Goal: Task Accomplishment & Management: Manage account settings

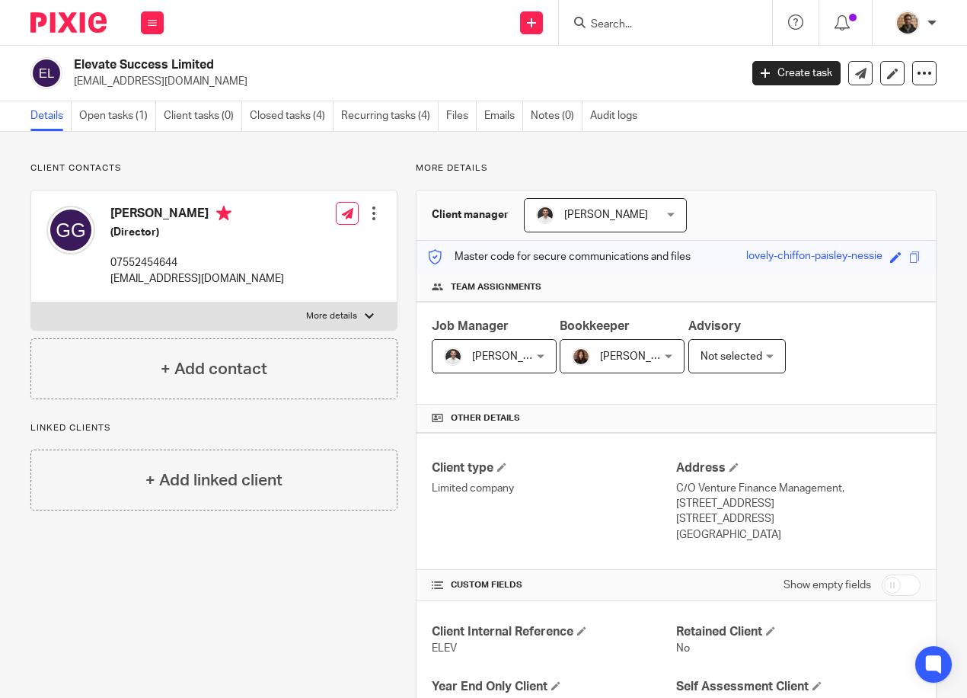
scroll to position [305, 0]
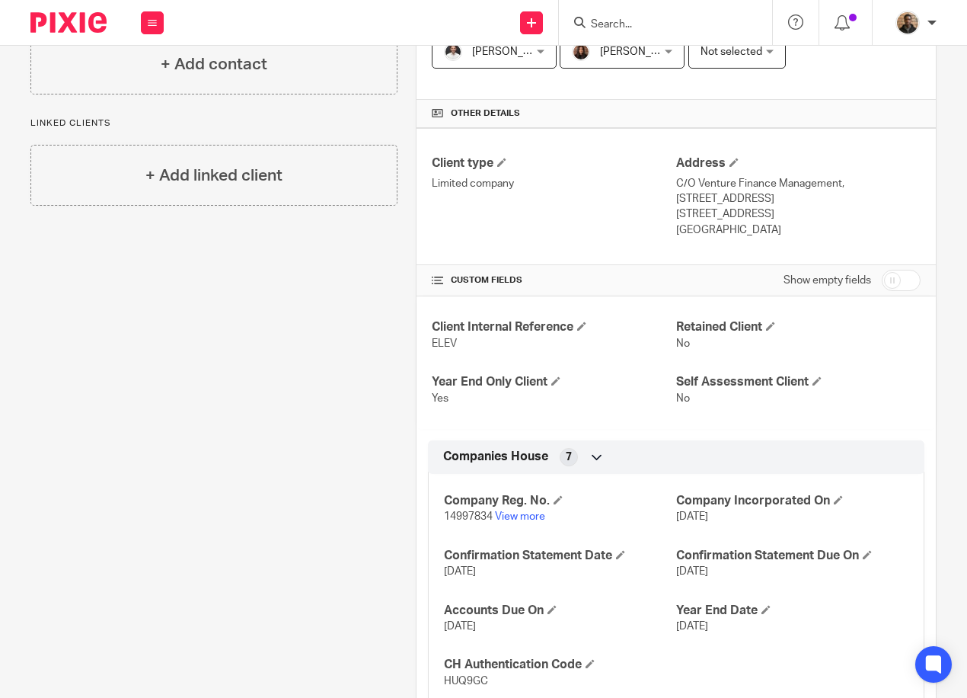
click at [615, 21] on input "Search" at bounding box center [658, 25] width 137 height 14
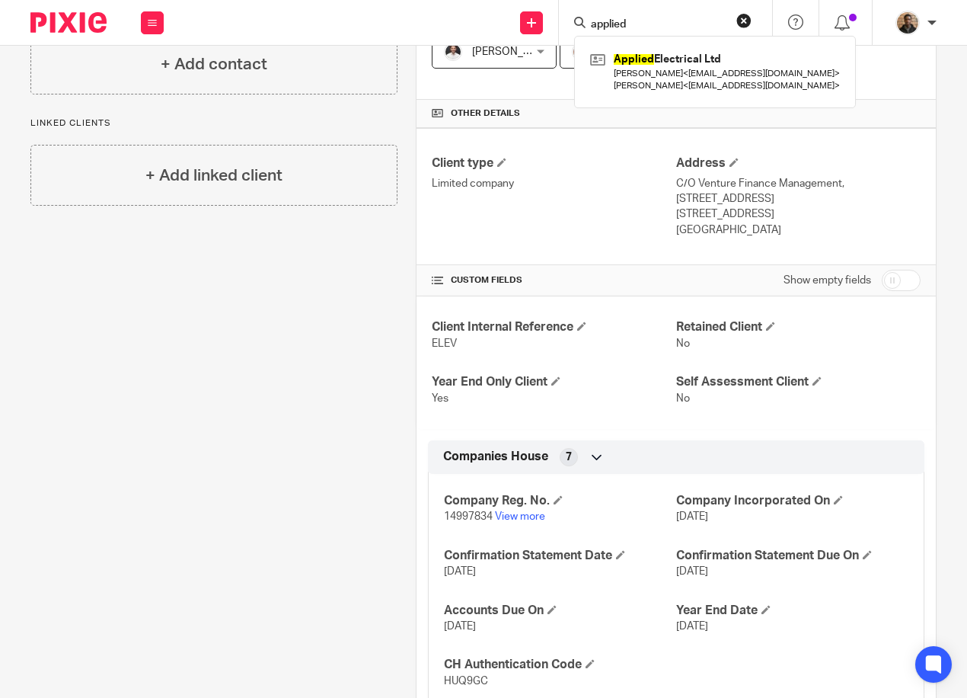
type input "applied"
click at [740, 16] on button "reset" at bounding box center [744, 20] width 15 height 15
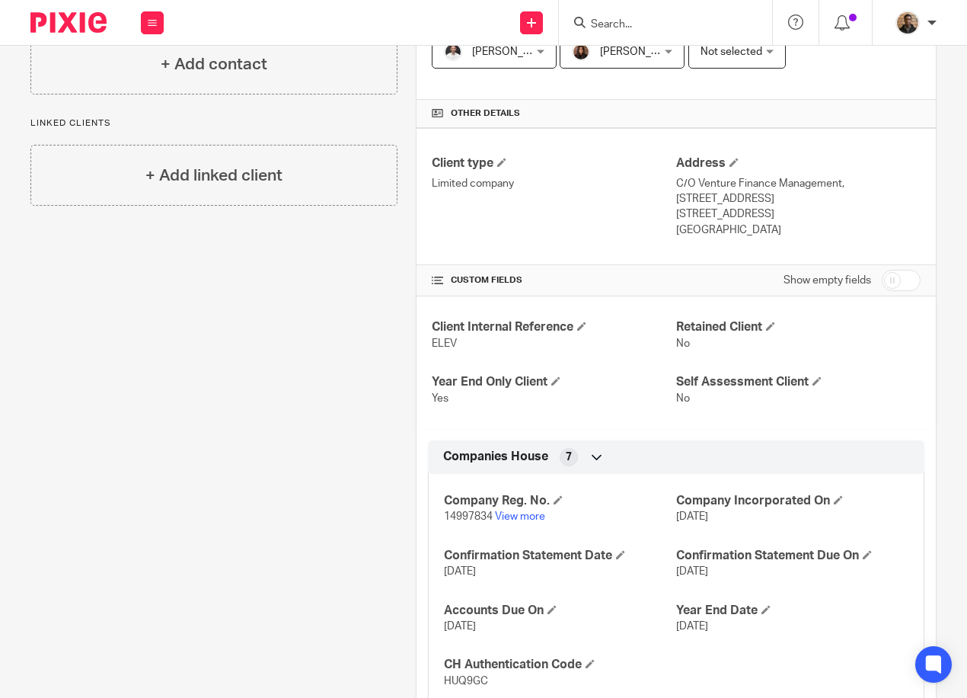
click at [846, 98] on div "Job Manager Dom Talbot Dom Talbot Not selected Adam Osman Dom Talbot Erica Smit…" at bounding box center [677, 48] width 520 height 103
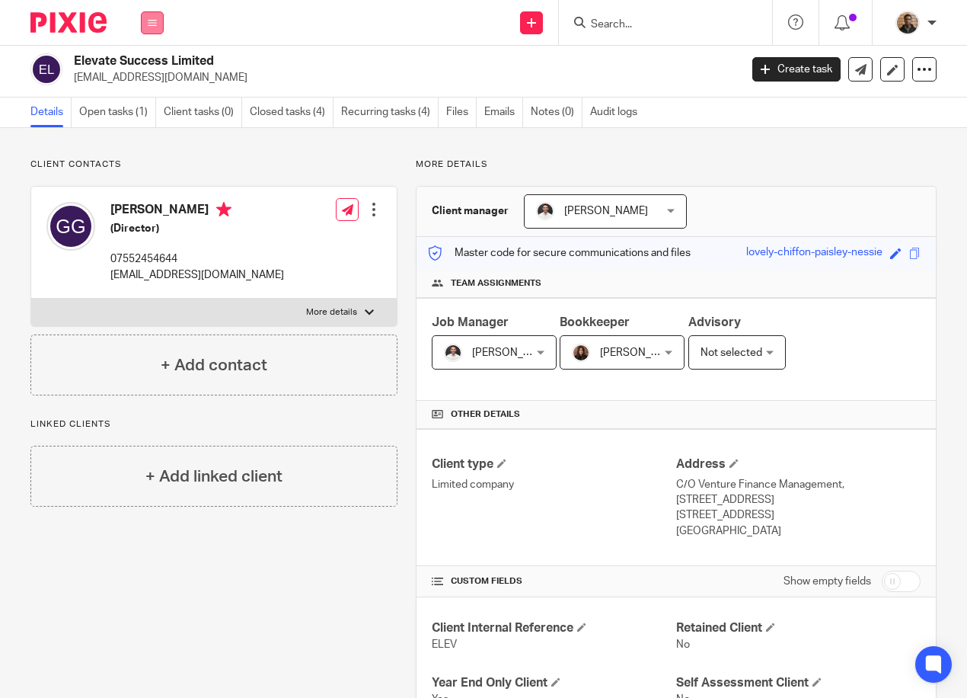
scroll to position [0, 0]
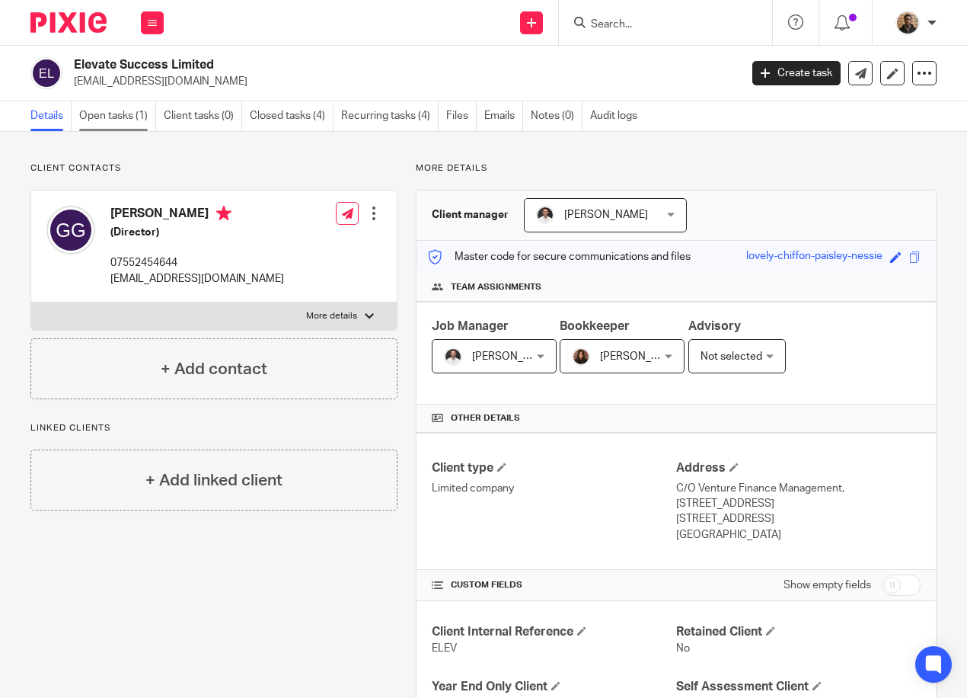
click at [129, 116] on link "Open tasks (1)" at bounding box center [117, 116] width 77 height 30
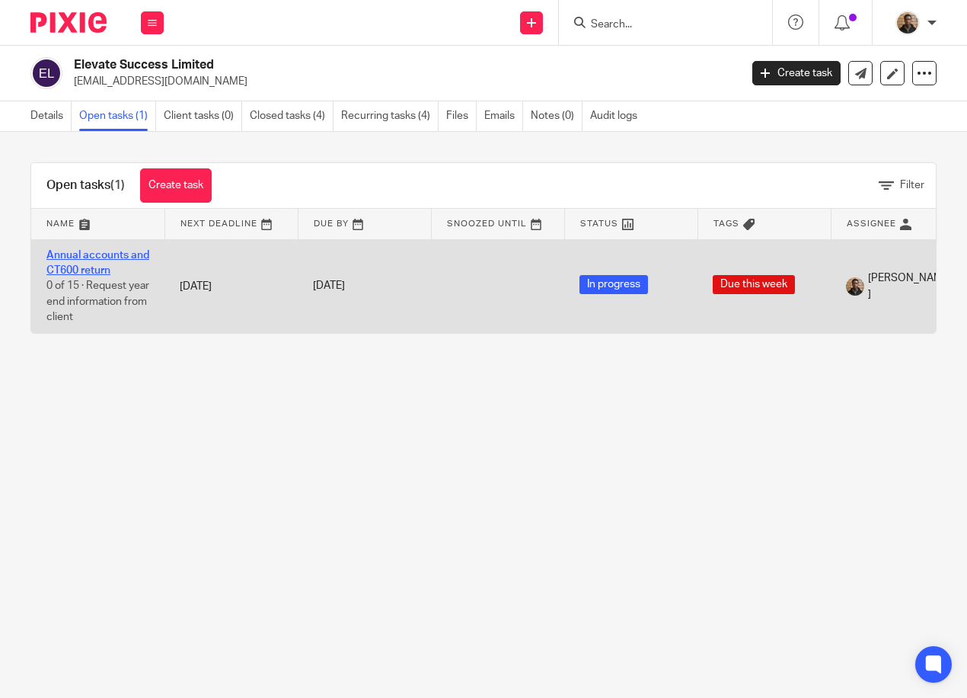
click at [78, 254] on link "Annual accounts and CT600 return" at bounding box center [97, 263] width 103 height 26
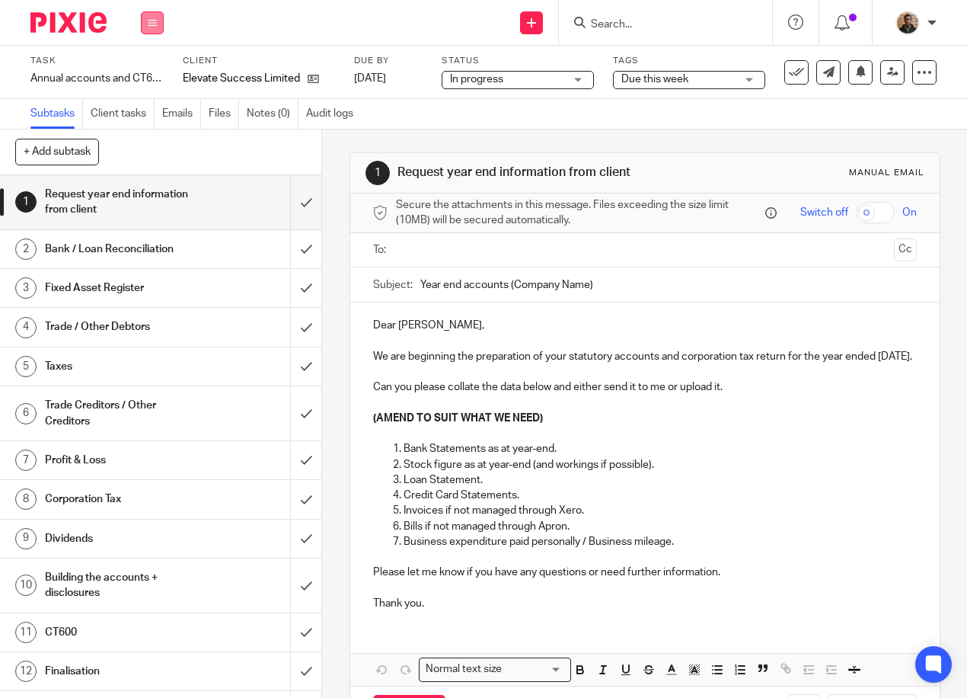
click at [142, 27] on button at bounding box center [152, 22] width 23 height 23
click at [159, 66] on li "Work" at bounding box center [152, 71] width 40 height 22
click at [270, 161] on div "+ Add subtask Cancel + Add" at bounding box center [160, 153] width 321 height 46
click at [309, 72] on link at bounding box center [309, 78] width 19 height 15
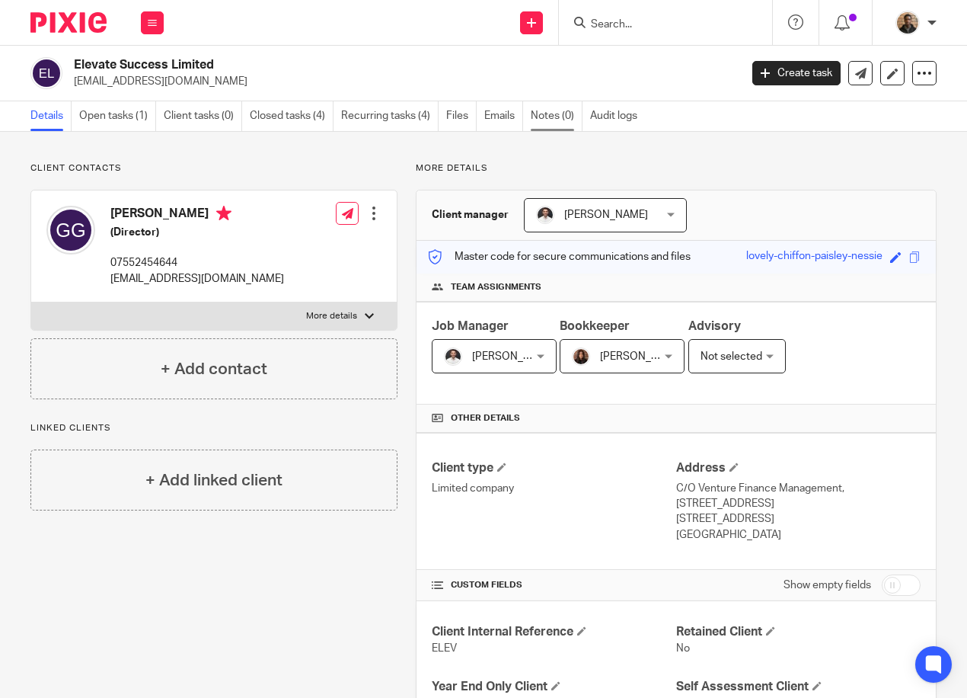
click at [567, 114] on link "Notes (0)" at bounding box center [557, 116] width 52 height 30
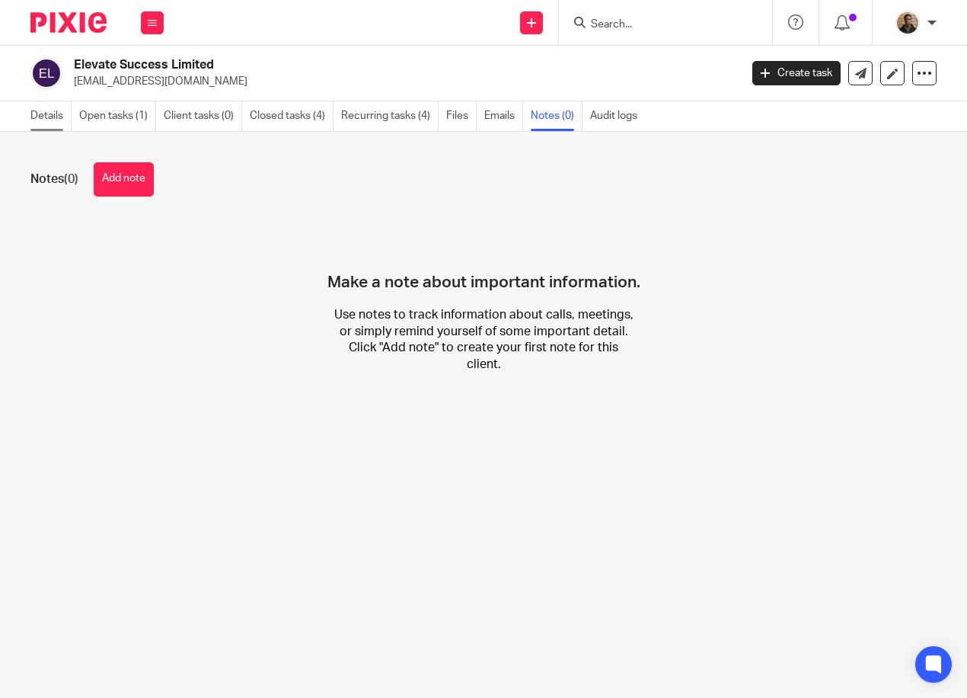
click at [54, 115] on link "Details" at bounding box center [50, 116] width 41 height 30
